Goal: Transaction & Acquisition: Book appointment/travel/reservation

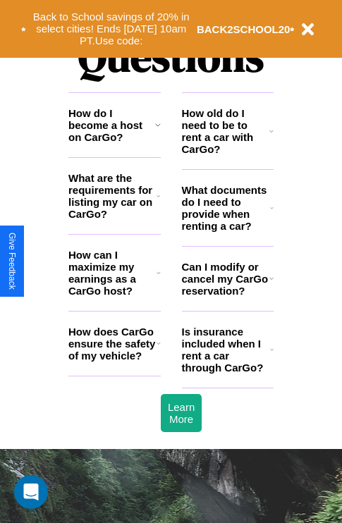
scroll to position [1709, 0]
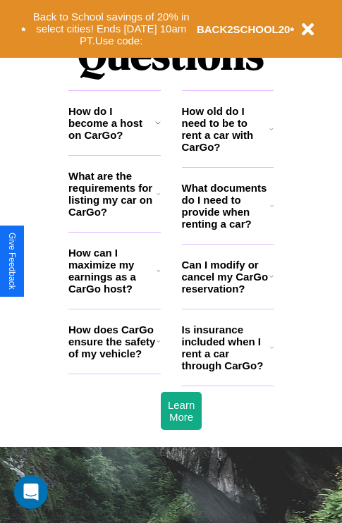
click at [271, 282] on icon at bounding box center [271, 276] width 4 height 11
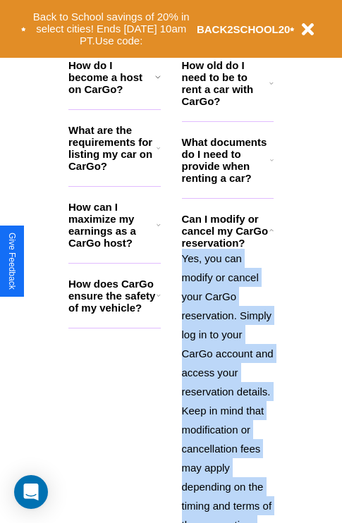
scroll to position [1694, 0]
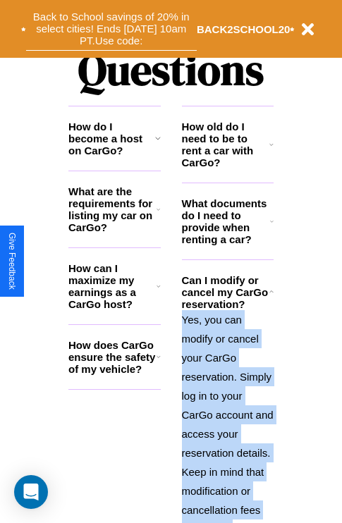
click at [111, 29] on button "Back to School savings of 20% in select cities! Ends 9/1 at 10am PT. Use code:" at bounding box center [111, 29] width 171 height 44
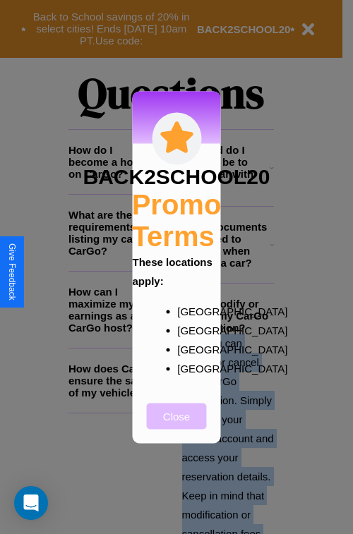
click at [176, 425] on button "Close" at bounding box center [177, 416] width 60 height 26
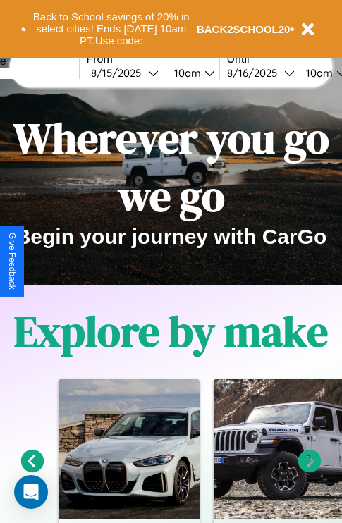
scroll to position [0, 0]
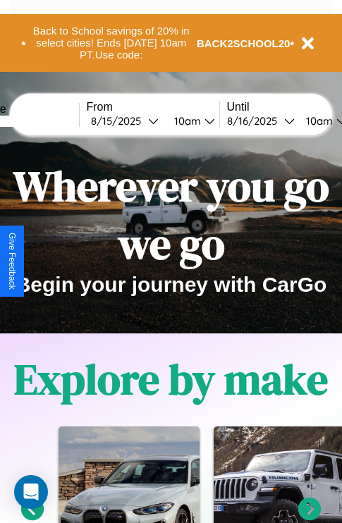
click at [47, 121] on input "text" at bounding box center [26, 121] width 106 height 11
type input "******"
click at [141, 121] on div "8 / 15 / 2025" at bounding box center [119, 120] width 57 height 13
select select "*"
select select "****"
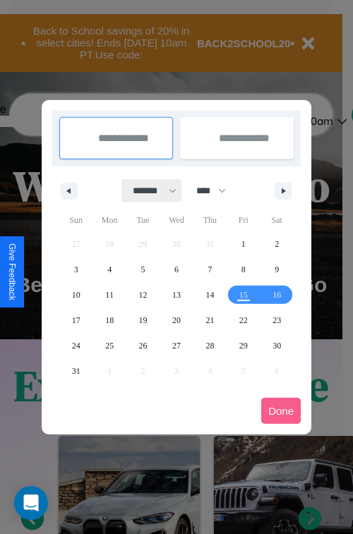
click at [148, 190] on select "******* ******** ***** ***** *** **** **** ****** ********* ******* ******** **…" at bounding box center [152, 190] width 60 height 23
select select "*"
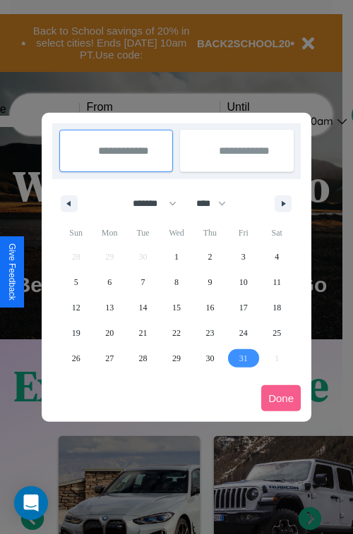
click at [243, 358] on span "31" at bounding box center [243, 358] width 8 height 25
type input "**********"
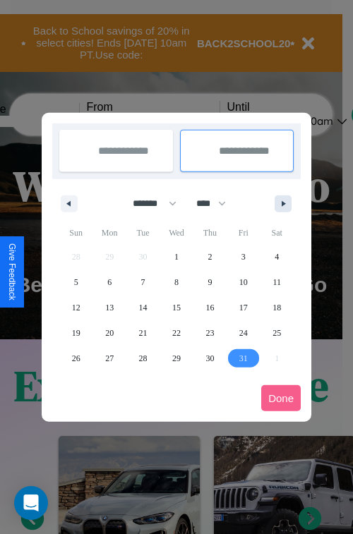
click at [283, 203] on icon "button" at bounding box center [285, 204] width 7 height 6
select select "**"
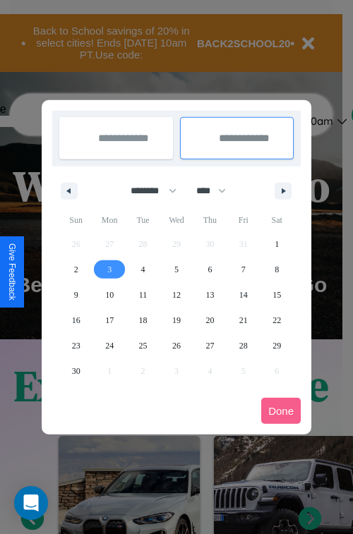
click at [109, 269] on span "3" at bounding box center [109, 269] width 4 height 25
type input "**********"
select select "*"
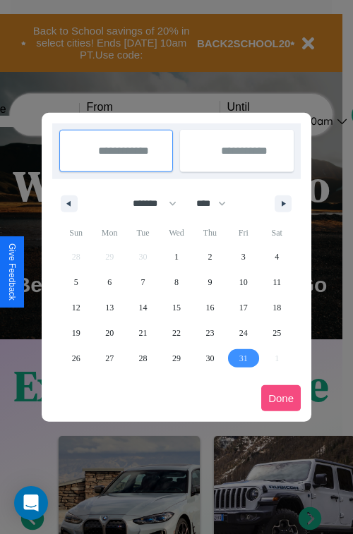
click at [281, 398] on button "Done" at bounding box center [281, 398] width 40 height 26
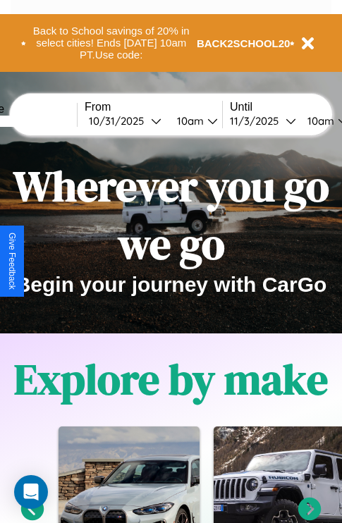
click at [206, 121] on div "10am" at bounding box center [188, 120] width 37 height 13
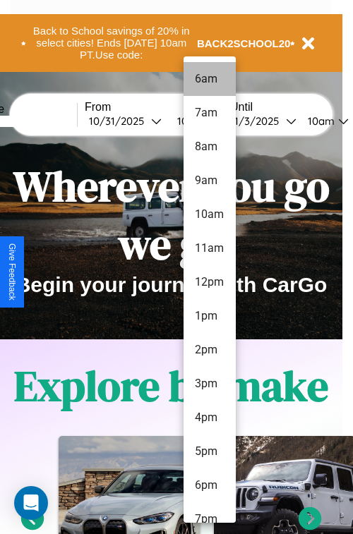
click at [209, 79] on li "6am" at bounding box center [209, 79] width 52 height 34
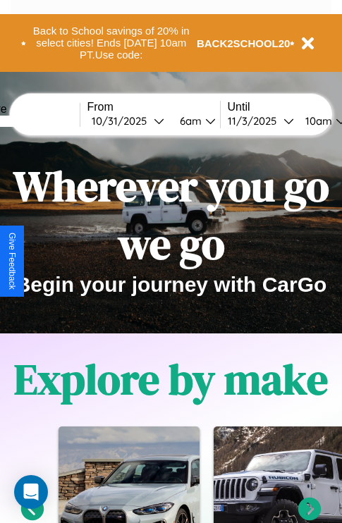
click at [334, 121] on div "10am" at bounding box center [316, 120] width 37 height 13
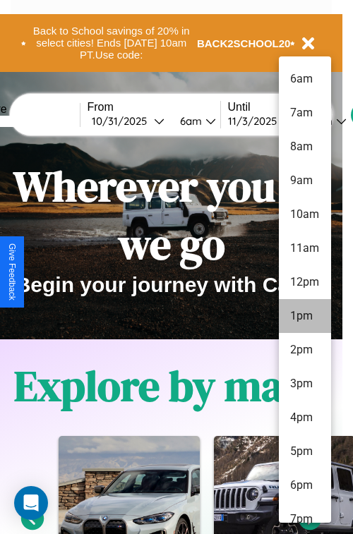
click at [304, 316] on li "1pm" at bounding box center [305, 316] width 52 height 34
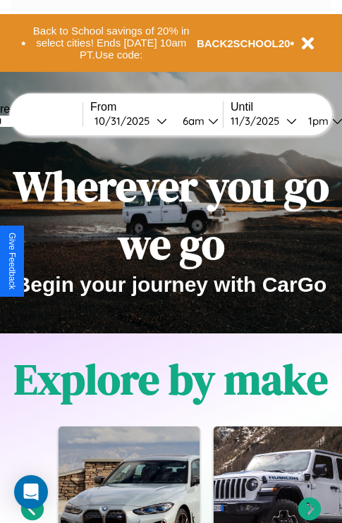
scroll to position [0, 48]
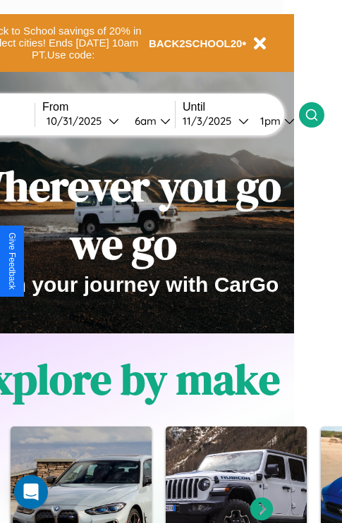
click at [319, 114] on icon at bounding box center [312, 115] width 14 height 14
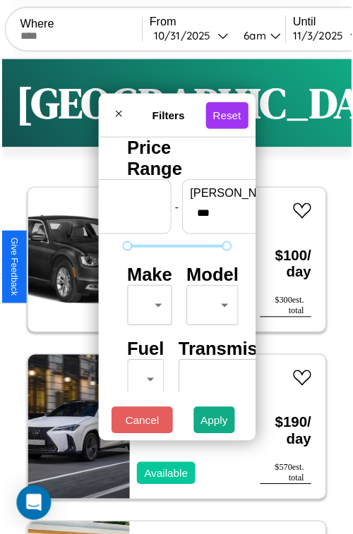
scroll to position [42, 0]
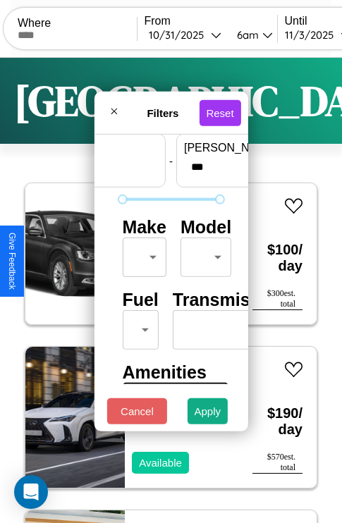
click at [142, 254] on body "CarGo Where From 10 / 31 / 2025 6am Until 11 / 3 / 2025 1pm Become a Host Login…" at bounding box center [171, 291] width 342 height 582
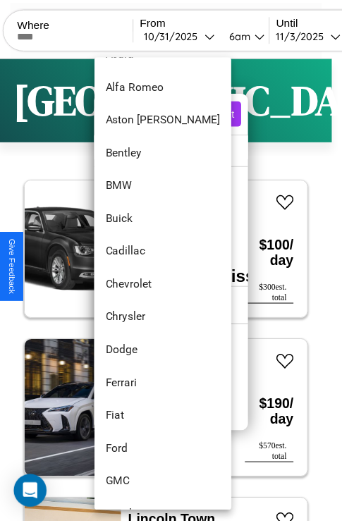
scroll to position [298, 0]
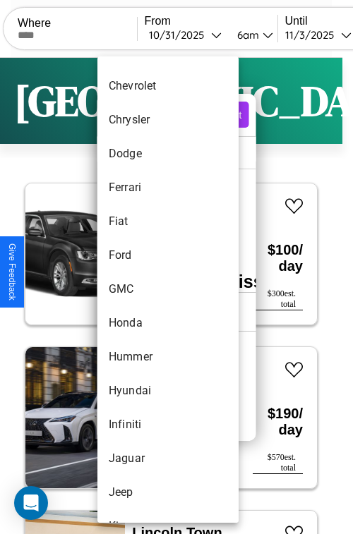
click at [141, 289] on li "GMC" at bounding box center [167, 289] width 141 height 34
type input "***"
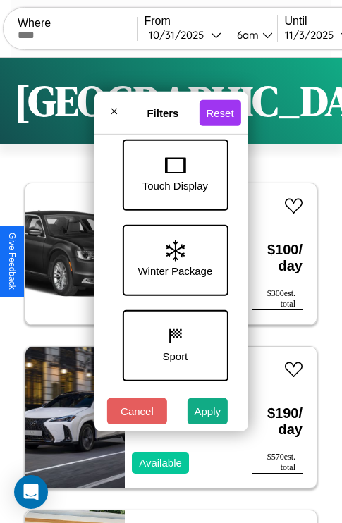
scroll to position [969, 0]
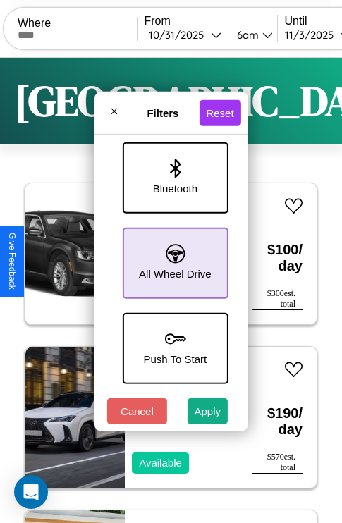
click at [173, 256] on icon at bounding box center [175, 253] width 19 height 19
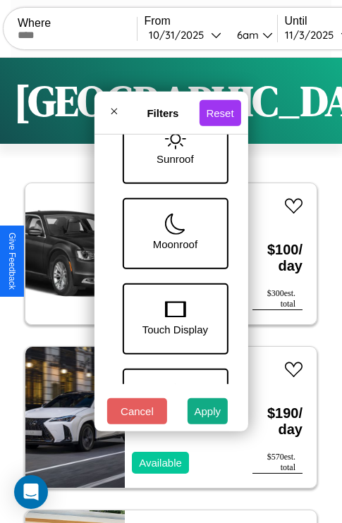
scroll to position [289, 0]
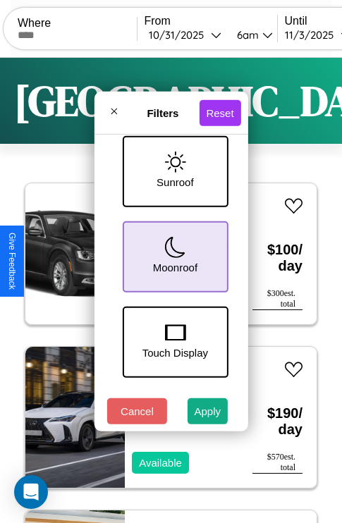
click at [173, 254] on icon at bounding box center [174, 247] width 21 height 21
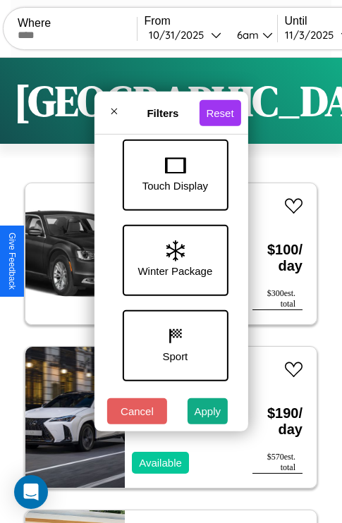
scroll to position [459, 0]
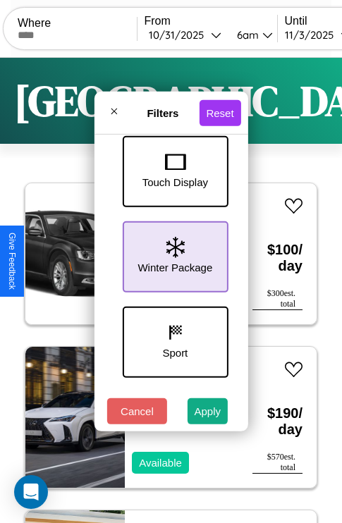
click at [173, 254] on icon at bounding box center [175, 247] width 18 height 21
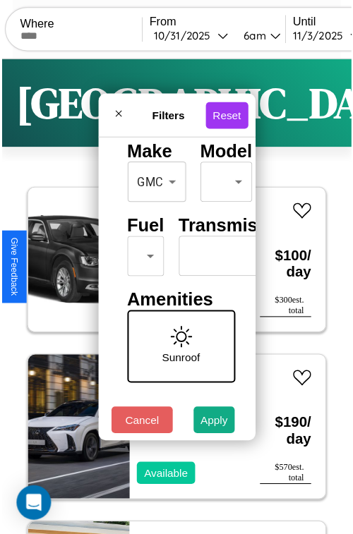
scroll to position [114, 0]
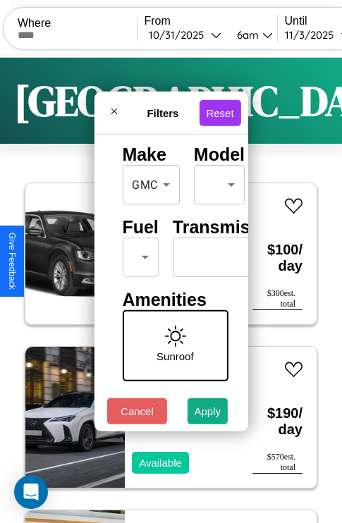
click at [138, 254] on body "CarGo Where From 10 / 31 / 2025 6am Until 11 / 3 / 2025 1pm Become a Host Login…" at bounding box center [171, 291] width 342 height 582
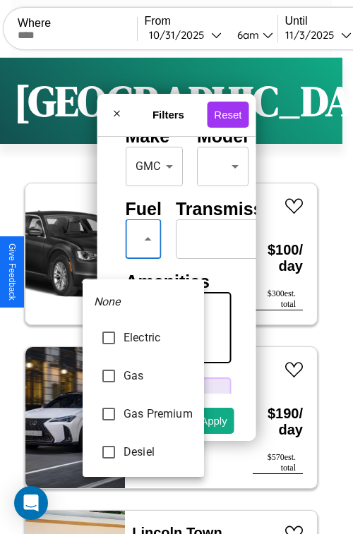
type input "***"
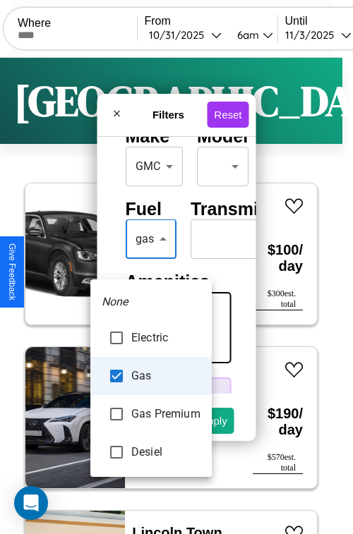
click at [150, 260] on div at bounding box center [176, 267] width 353 height 534
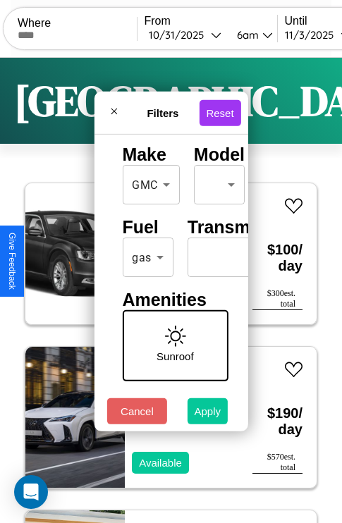
click at [208, 415] on button "Apply" at bounding box center [208, 412] width 41 height 26
